Goal: Use online tool/utility: Utilize a website feature to perform a specific function

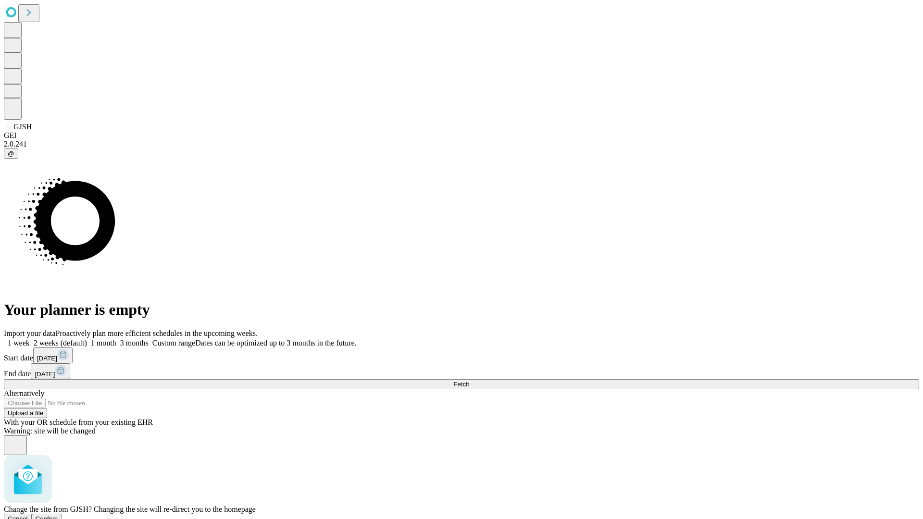
click at [58, 515] on span "Confirm" at bounding box center [47, 518] width 23 height 7
click at [30, 339] on label "1 week" at bounding box center [17, 343] width 26 height 8
click at [469, 381] on span "Fetch" at bounding box center [461, 384] width 16 height 7
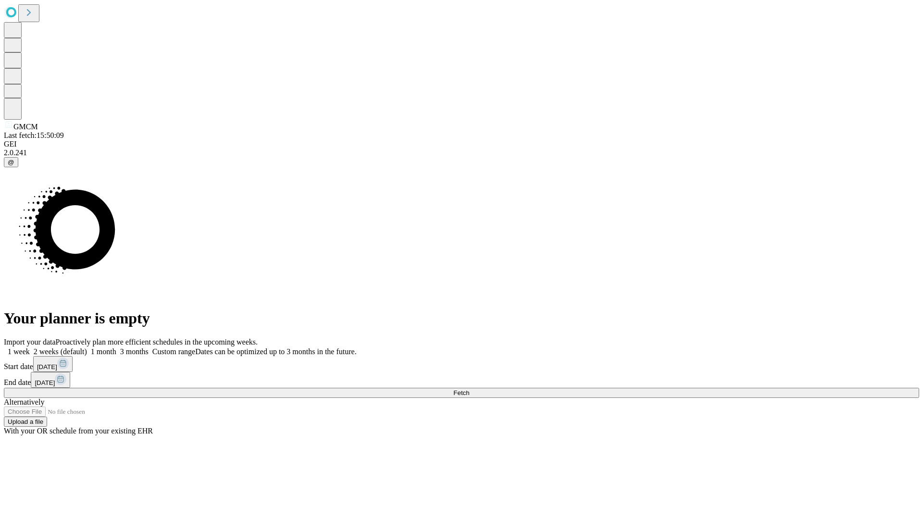
click at [30, 348] on label "1 week" at bounding box center [17, 352] width 26 height 8
click at [469, 389] on span "Fetch" at bounding box center [461, 392] width 16 height 7
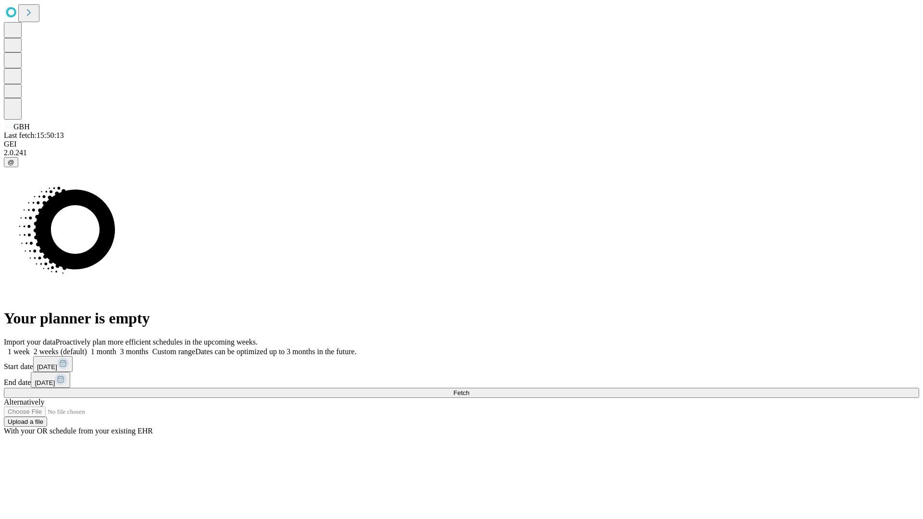
click at [30, 348] on label "1 week" at bounding box center [17, 352] width 26 height 8
click at [469, 389] on span "Fetch" at bounding box center [461, 392] width 16 height 7
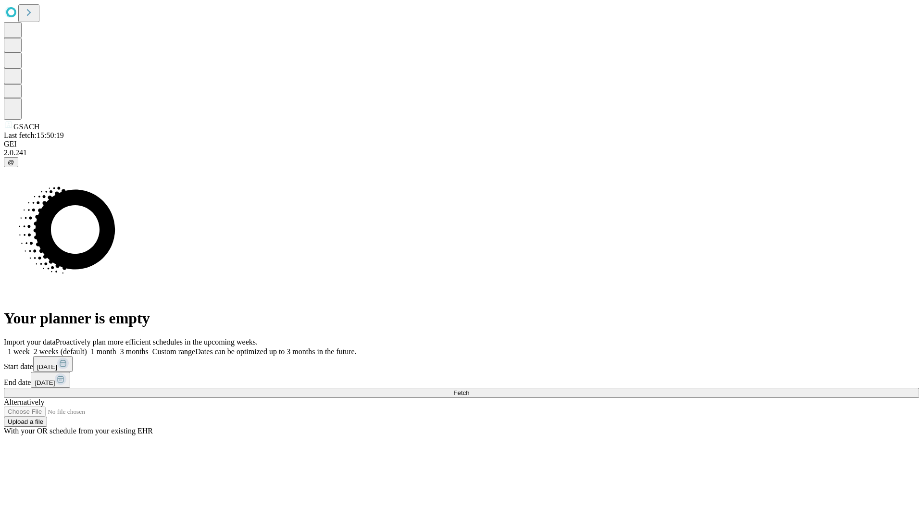
click at [30, 348] on label "1 week" at bounding box center [17, 352] width 26 height 8
click at [469, 389] on span "Fetch" at bounding box center [461, 392] width 16 height 7
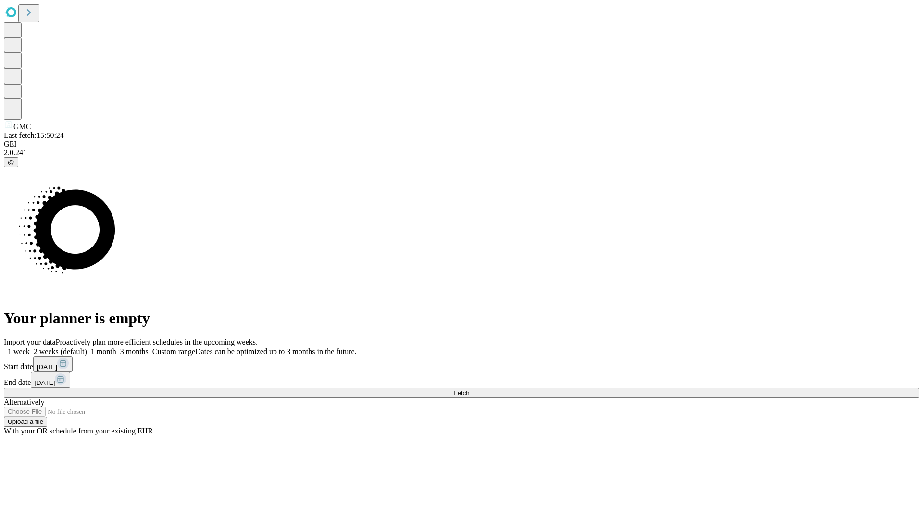
click at [30, 348] on label "1 week" at bounding box center [17, 352] width 26 height 8
click at [469, 389] on span "Fetch" at bounding box center [461, 392] width 16 height 7
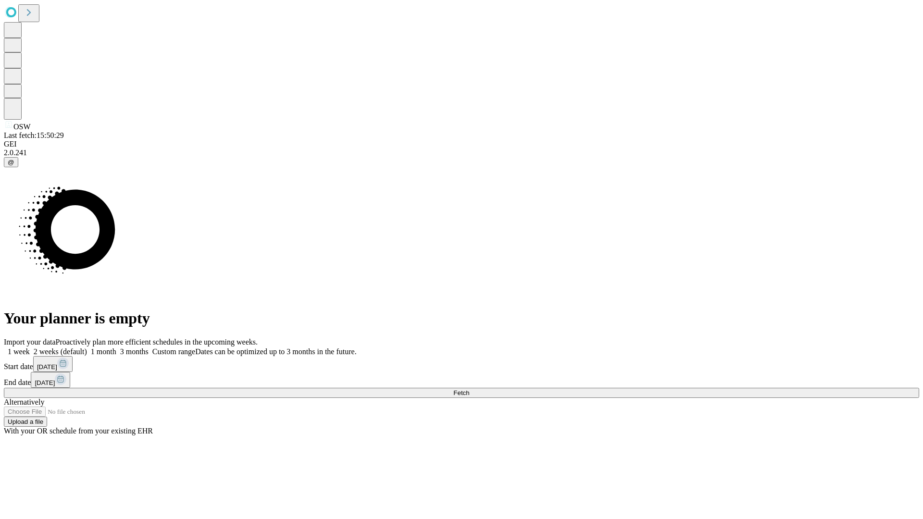
click at [30, 348] on label "1 week" at bounding box center [17, 352] width 26 height 8
click at [469, 389] on span "Fetch" at bounding box center [461, 392] width 16 height 7
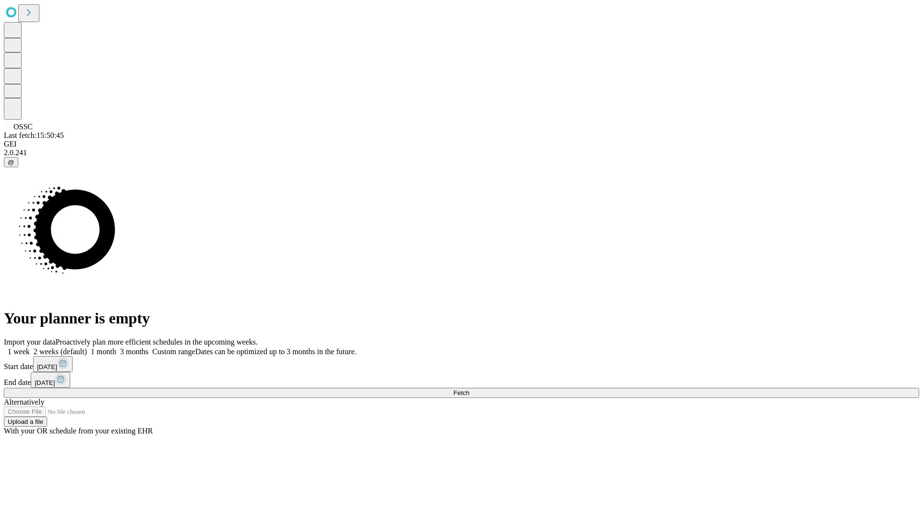
click at [30, 348] on label "1 week" at bounding box center [17, 352] width 26 height 8
click at [469, 389] on span "Fetch" at bounding box center [461, 392] width 16 height 7
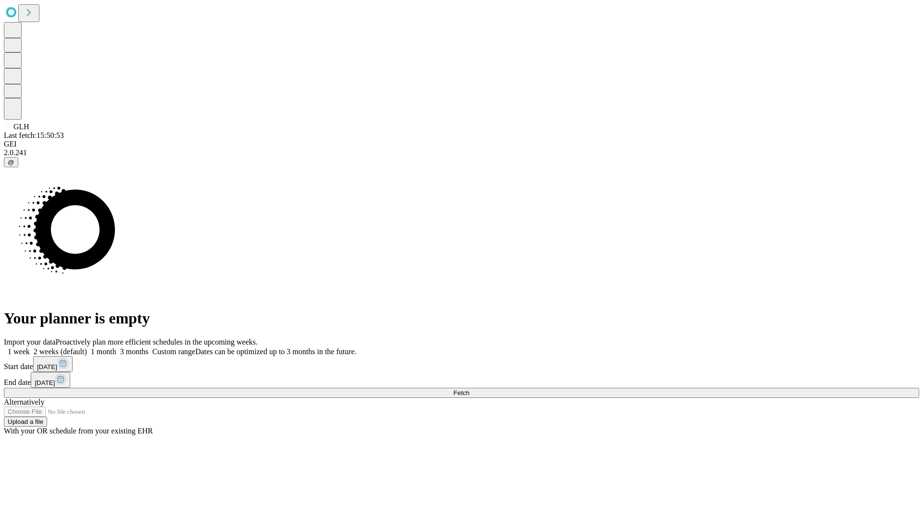
click at [469, 389] on span "Fetch" at bounding box center [461, 392] width 16 height 7
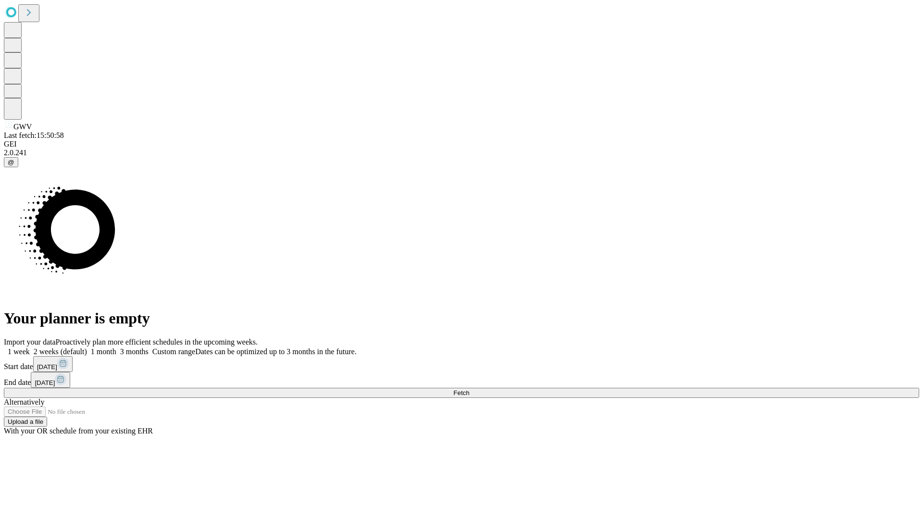
click at [30, 348] on label "1 week" at bounding box center [17, 352] width 26 height 8
click at [469, 389] on span "Fetch" at bounding box center [461, 392] width 16 height 7
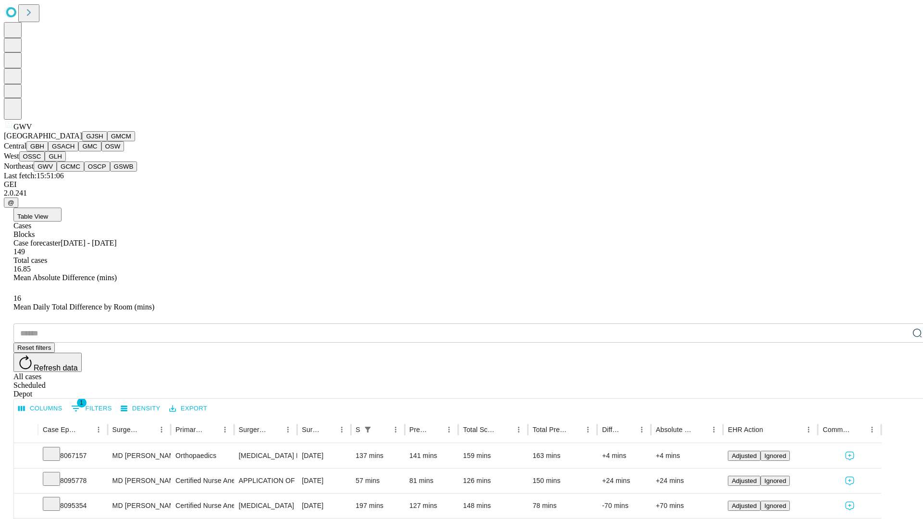
click at [75, 172] on button "GCMC" at bounding box center [70, 167] width 27 height 10
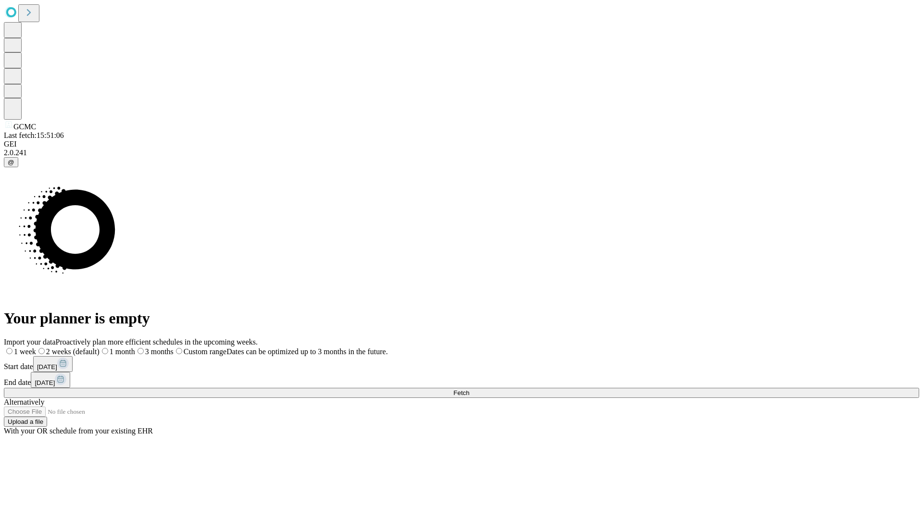
click at [36, 348] on label "1 week" at bounding box center [20, 352] width 32 height 8
click at [469, 389] on span "Fetch" at bounding box center [461, 392] width 16 height 7
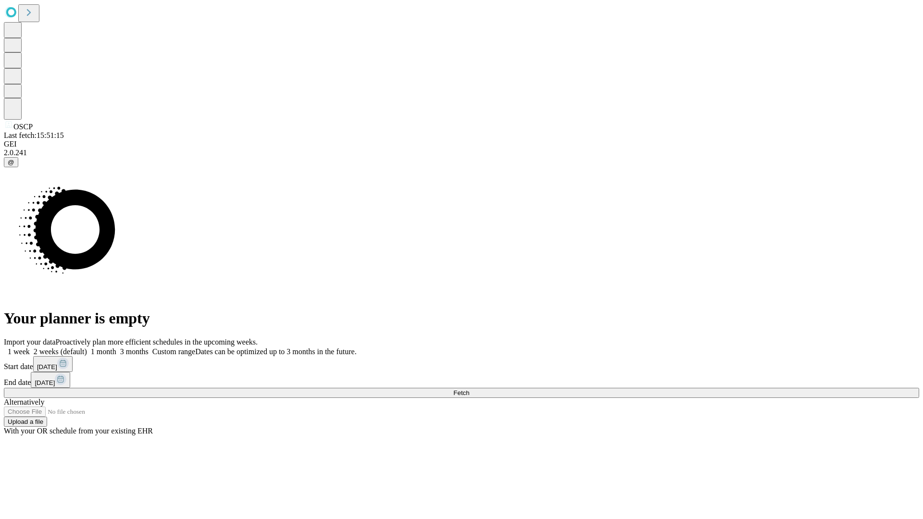
click at [469, 389] on span "Fetch" at bounding box center [461, 392] width 16 height 7
